Goal: Task Accomplishment & Management: Manage account settings

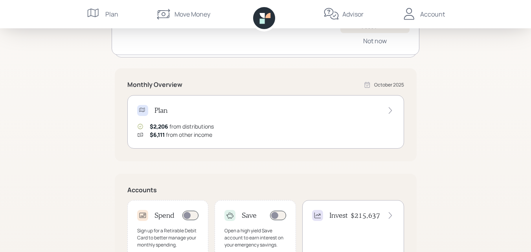
scroll to position [105, 0]
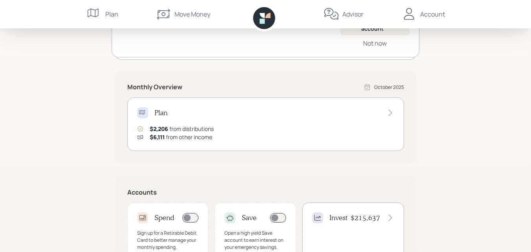
click at [374, 216] on h4 "$215,637" at bounding box center [365, 217] width 29 height 9
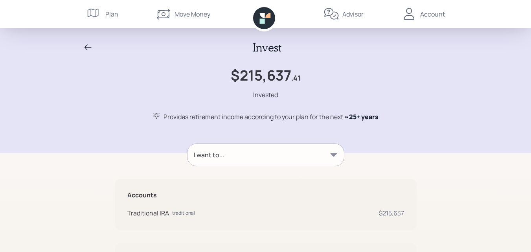
click at [333, 154] on icon at bounding box center [333, 155] width 7 height 4
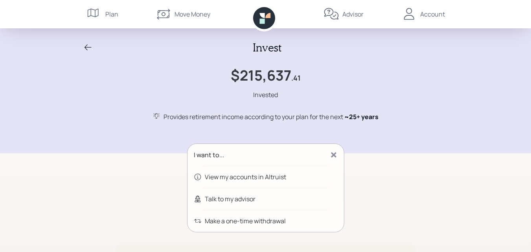
click at [335, 154] on icon at bounding box center [333, 154] width 5 height 5
